Goal: Task Accomplishment & Management: Use online tool/utility

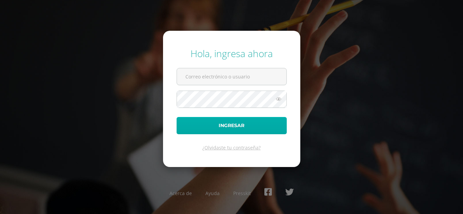
type input "[EMAIL_ADDRESS][DOMAIN_NAME]"
click at [236, 132] on button "Ingresar" at bounding box center [231, 125] width 110 height 17
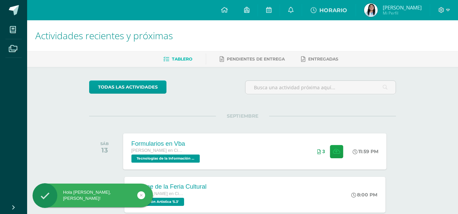
click at [271, 156] on div "Formularios en Vba Quinto Bachillerato en Ciencias y Letras Tecnologías de la I…" at bounding box center [254, 151] width 263 height 36
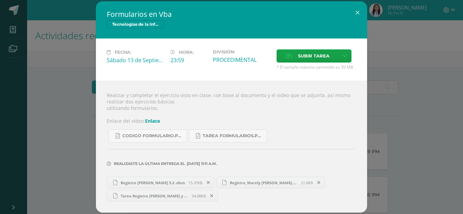
click at [211, 196] on icon at bounding box center [211, 196] width 3 height 5
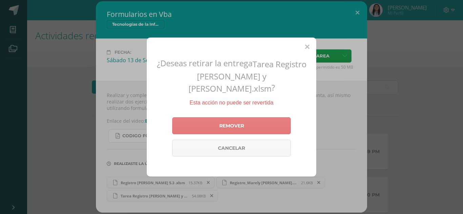
click at [232, 126] on link "Remover" at bounding box center [231, 126] width 119 height 17
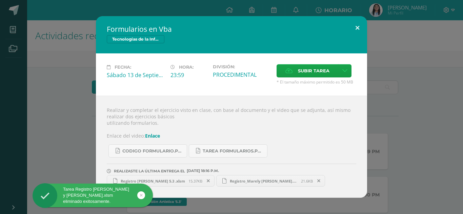
click at [357, 25] on button at bounding box center [357, 27] width 19 height 23
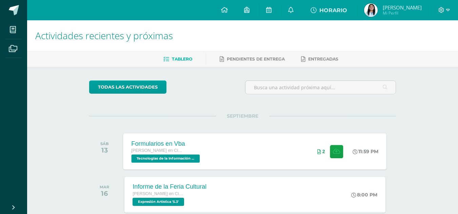
click at [281, 152] on div "Formularios en Vba Quinto Bachillerato en Ciencias y Letras Tecnologías de la I…" at bounding box center [254, 151] width 263 height 36
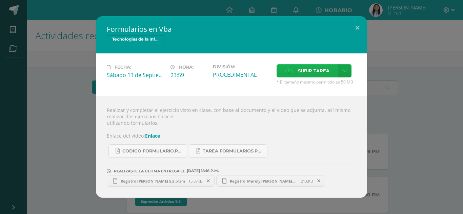
click at [307, 73] on span "Subir tarea" at bounding box center [314, 71] width 32 height 13
click at [0, 0] on input "Subir tarea" at bounding box center [0, 0] width 0 height 0
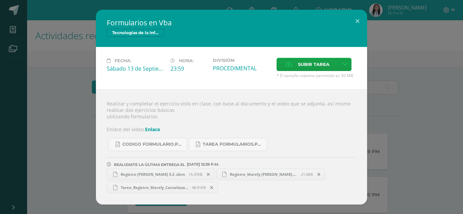
click at [154, 187] on span "Tarea_Registro_Marely_Castañaza_y_Ashly_Marroquín.xlsm" at bounding box center [154, 187] width 75 height 5
click at [361, 22] on button at bounding box center [357, 21] width 19 height 23
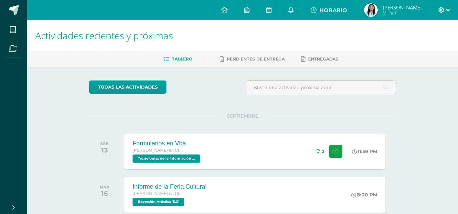
click at [440, 7] on icon at bounding box center [441, 10] width 6 height 6
click at [409, 45] on link "Cerrar sesión" at bounding box center [423, 46] width 54 height 10
